Goal: Information Seeking & Learning: Learn about a topic

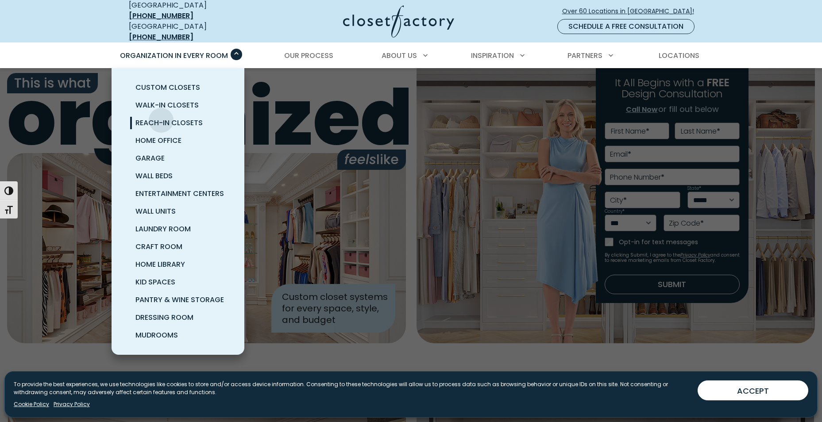
click at [161, 118] on span "Reach-In Closets" at bounding box center [168, 123] width 67 height 10
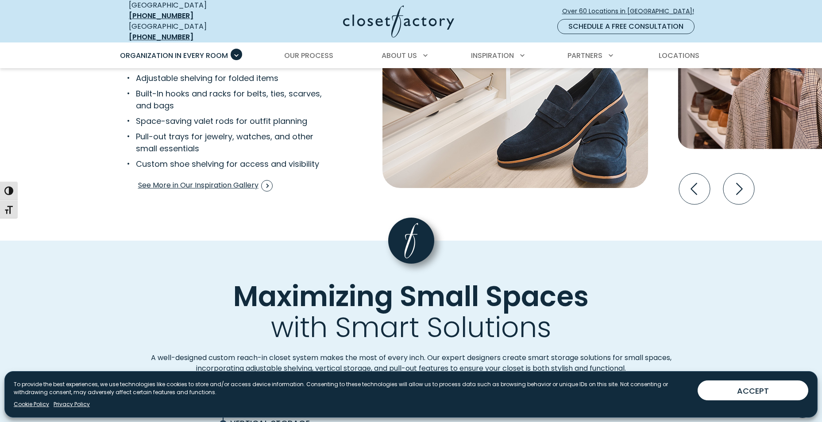
scroll to position [1726, 0]
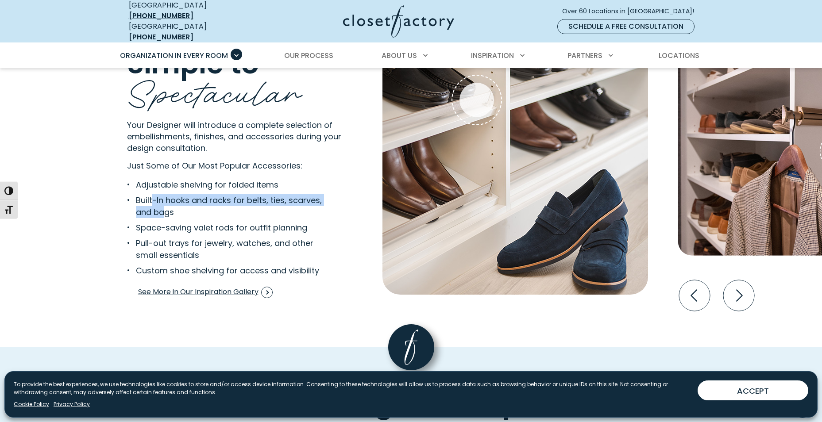
drag, startPoint x: 154, startPoint y: 192, endPoint x: 165, endPoint y: 205, distance: 17.4
click at [165, 205] on li "Built-In hooks and racks for belts, ties, scarves, and bags" at bounding box center [228, 206] width 202 height 24
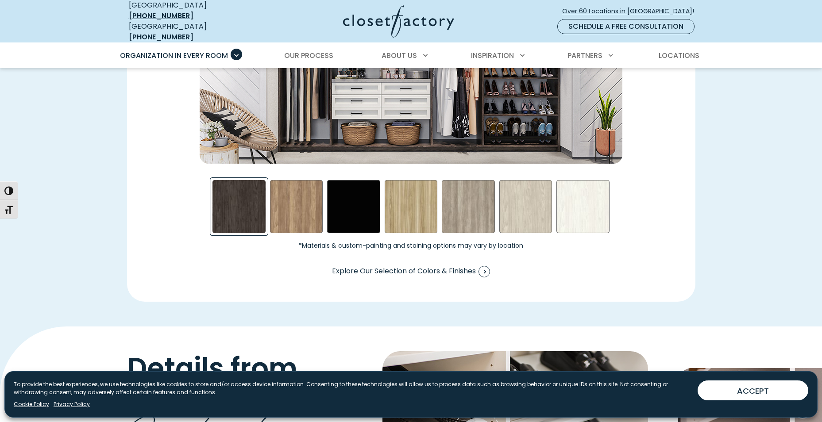
scroll to position [1328, 0]
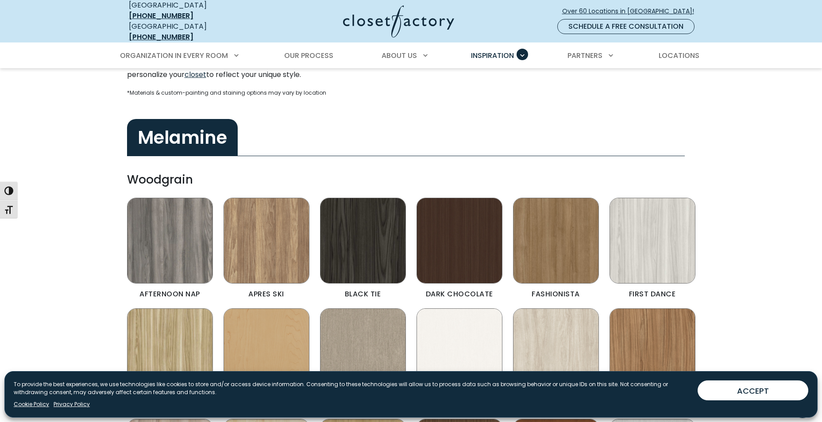
scroll to position [133, 0]
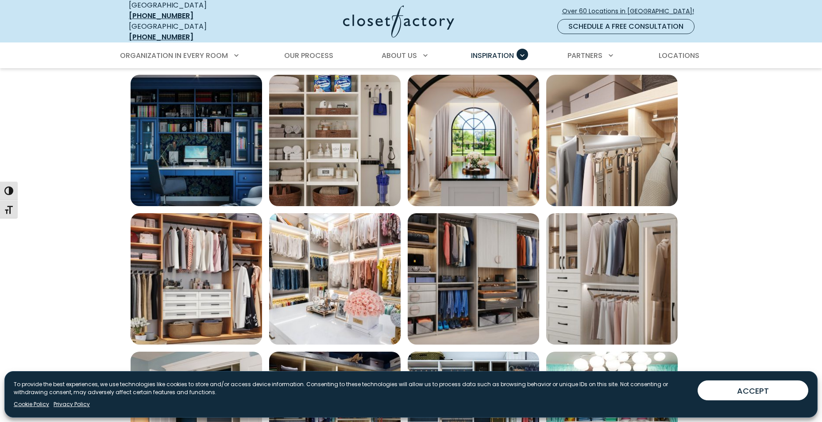
scroll to position [354, 0]
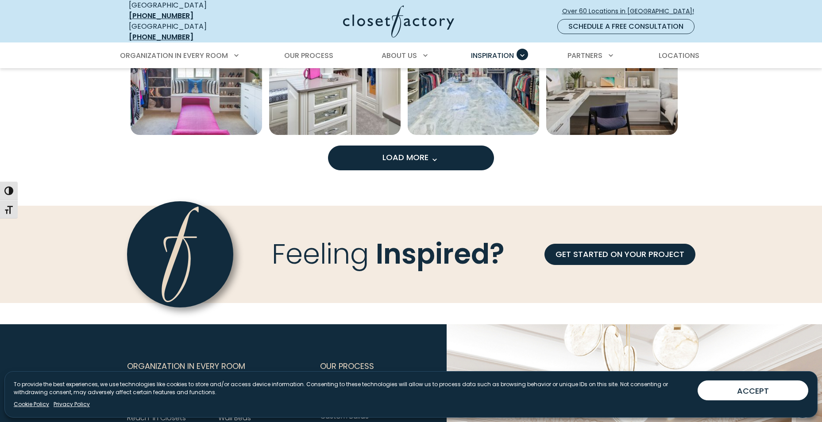
click at [366, 147] on button "Load More" at bounding box center [411, 158] width 166 height 25
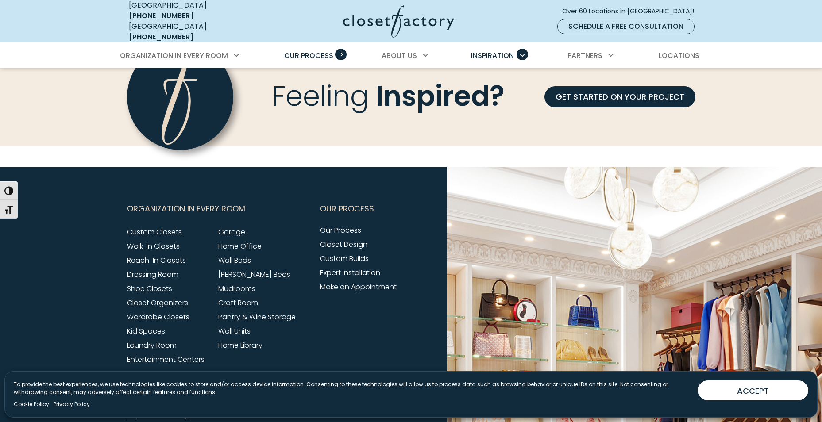
scroll to position [1501, 0]
